Goal: Book appointment/travel/reservation

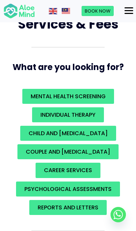
scroll to position [37, 0]
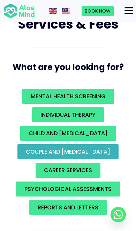
click at [102, 152] on span "Couple and family therapy" at bounding box center [68, 152] width 84 height 8
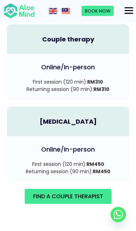
scroll to position [1453, 0]
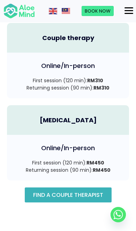
click at [84, 191] on span "Find A Couple Therapist" at bounding box center [68, 195] width 70 height 8
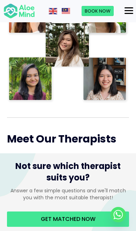
scroll to position [340, 0]
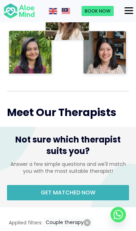
click at [85, 194] on span "Get matched now" at bounding box center [68, 192] width 55 height 8
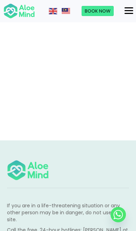
scroll to position [64, 0]
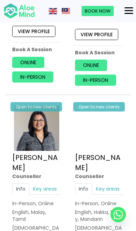
scroll to position [935, 0]
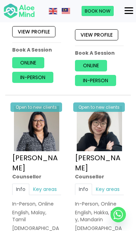
click at [48, 184] on link "Key areas" at bounding box center [44, 189] width 31 height 11
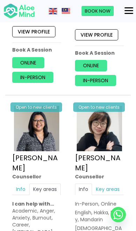
click at [112, 184] on link "Key areas" at bounding box center [107, 189] width 31 height 11
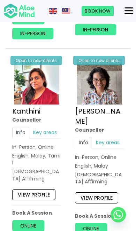
scroll to position [772, 0]
click at [112, 137] on link "Key areas" at bounding box center [107, 142] width 31 height 11
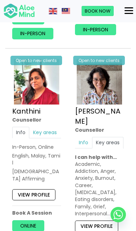
click at [47, 127] on link "Key areas" at bounding box center [44, 132] width 31 height 11
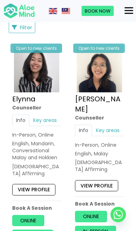
scroll to position [567, 0]
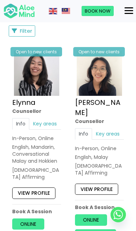
click at [46, 122] on link "Key areas" at bounding box center [44, 123] width 31 height 11
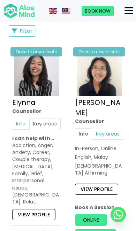
click at [114, 128] on link "Key areas" at bounding box center [107, 133] width 31 height 11
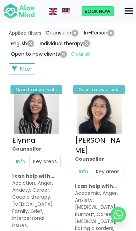
scroll to position [538, 0]
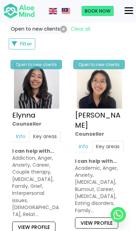
click at [40, 222] on link "View profile" at bounding box center [33, 227] width 43 height 11
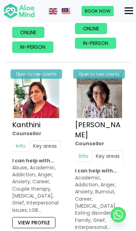
scroll to position [775, 0]
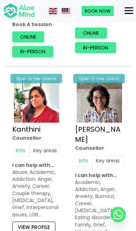
click at [43, 222] on link "View profile" at bounding box center [33, 227] width 43 height 11
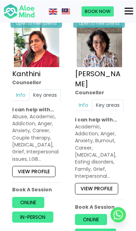
scroll to position [840, 0]
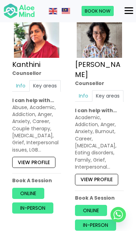
click at [108, 174] on link "View profile" at bounding box center [96, 179] width 43 height 11
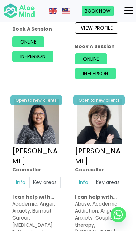
scroll to position [992, 0]
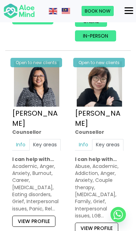
scroll to position [1029, 0]
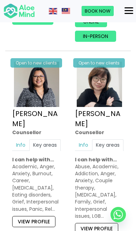
click at [89, 223] on link "View profile" at bounding box center [96, 228] width 43 height 11
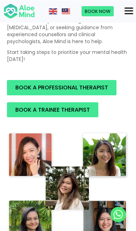
scroll to position [170, 0]
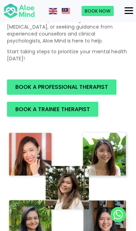
click at [86, 108] on span "BOOK A TRAINEE THERAPIST" at bounding box center [52, 109] width 75 height 8
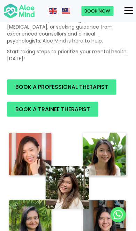
scroll to position [187, 0]
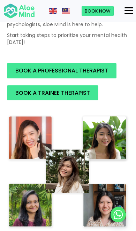
click at [124, 10] on div "Menu" at bounding box center [128, 10] width 9 height 1
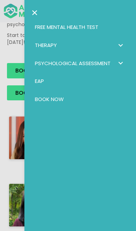
click at [121, 45] on span "Therapy: submenu" at bounding box center [120, 45] width 10 height 10
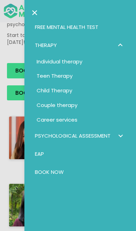
click at [77, 63] on span "Individual therapy" at bounding box center [60, 61] width 46 height 7
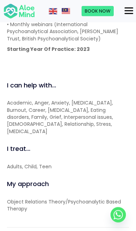
scroll to position [735, 0]
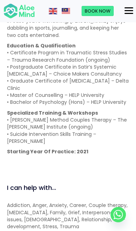
scroll to position [754, 0]
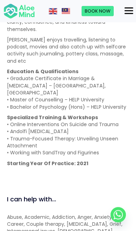
scroll to position [780, 0]
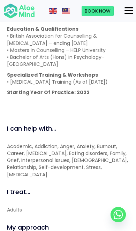
scroll to position [789, 0]
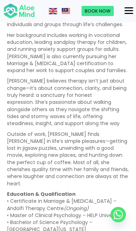
scroll to position [612, 0]
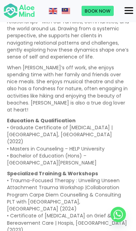
scroll to position [827, 0]
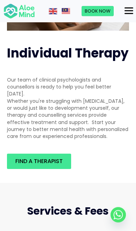
scroll to position [81, 0]
click at [23, 157] on span "Find a therapist" at bounding box center [38, 161] width 47 height 8
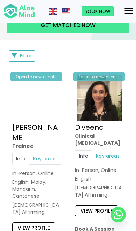
scroll to position [507, 0]
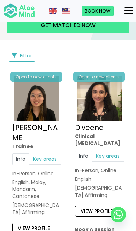
click at [30, 223] on link "View profile" at bounding box center [33, 228] width 43 height 11
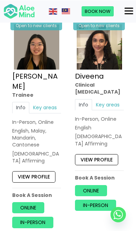
scroll to position [559, 0]
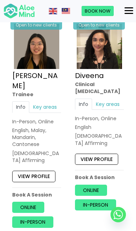
click at [110, 104] on link "Key areas" at bounding box center [107, 103] width 31 height 11
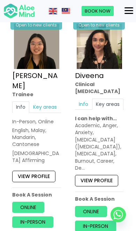
click at [103, 175] on link "View profile" at bounding box center [96, 180] width 43 height 11
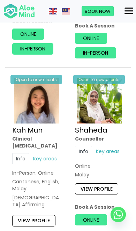
scroll to position [732, 0]
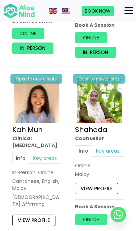
click at [23, 215] on link "View profile" at bounding box center [33, 220] width 43 height 11
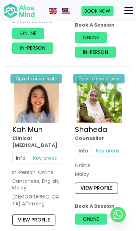
scroll to position [749, 0]
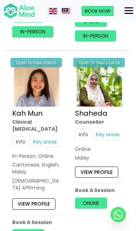
click at [103, 131] on link "Key areas" at bounding box center [107, 134] width 31 height 11
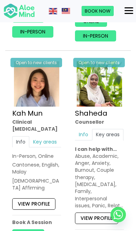
click at [86, 212] on link "View profile" at bounding box center [96, 217] width 43 height 11
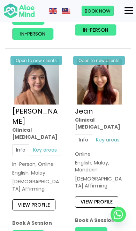
scroll to position [1179, 0]
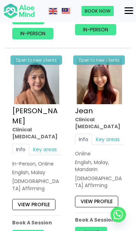
click at [22, 199] on link "View profile" at bounding box center [33, 204] width 43 height 11
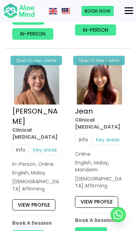
click at [96, 196] on link "View profile" at bounding box center [96, 201] width 43 height 11
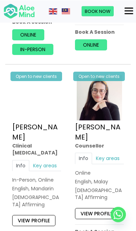
scroll to position [1586, 0]
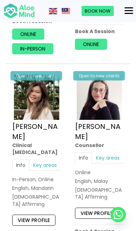
click at [100, 208] on link "View profile" at bounding box center [96, 213] width 43 height 11
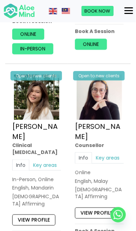
scroll to position [1603, 0]
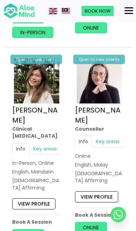
click at [45, 143] on link "Key areas" at bounding box center [44, 148] width 31 height 11
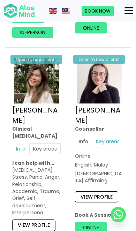
click at [32, 219] on link "View profile" at bounding box center [33, 224] width 43 height 11
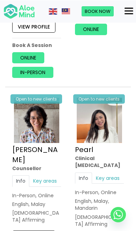
scroll to position [1802, 0]
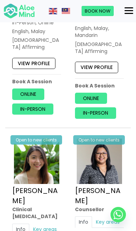
scroll to position [1974, 0]
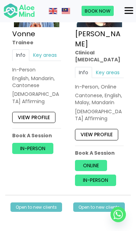
scroll to position [2576, 0]
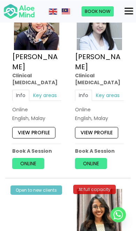
scroll to position [2777, 0]
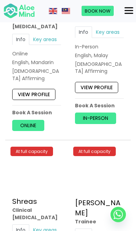
scroll to position [3682, 0]
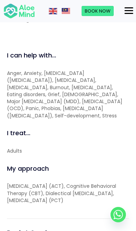
scroll to position [785, 0]
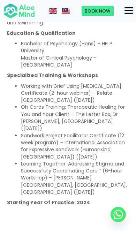
scroll to position [857, 0]
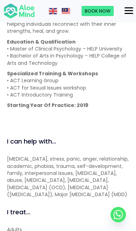
scroll to position [637, 0]
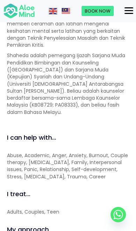
scroll to position [694, 0]
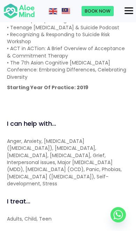
scroll to position [796, 0]
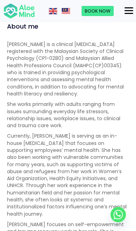
scroll to position [473, 0]
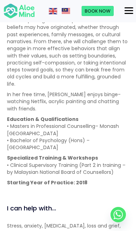
scroll to position [750, 0]
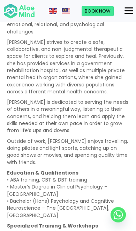
scroll to position [580, 0]
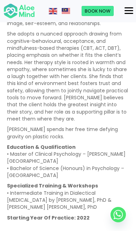
scroll to position [675, 0]
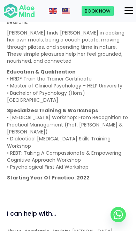
scroll to position [805, 0]
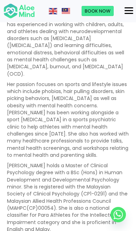
scroll to position [492, 0]
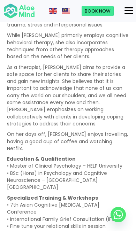
scroll to position [587, 0]
